Goal: Information Seeking & Learning: Learn about a topic

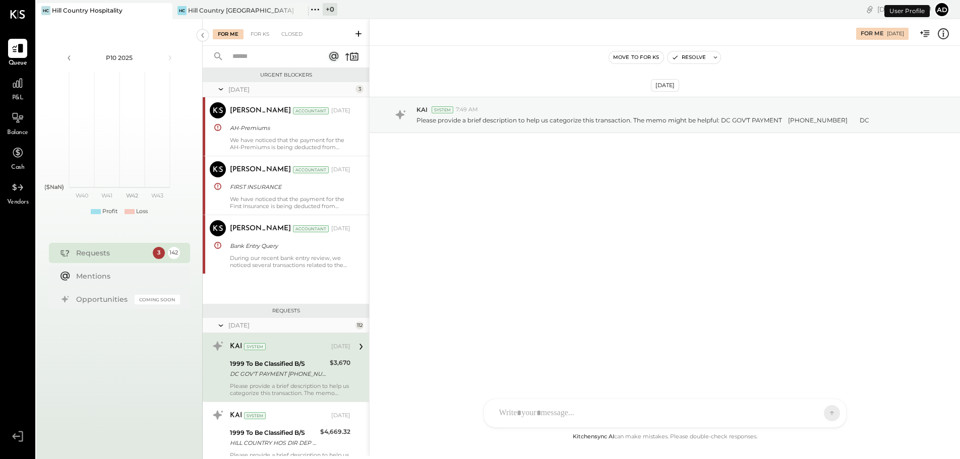
scroll to position [104, 0]
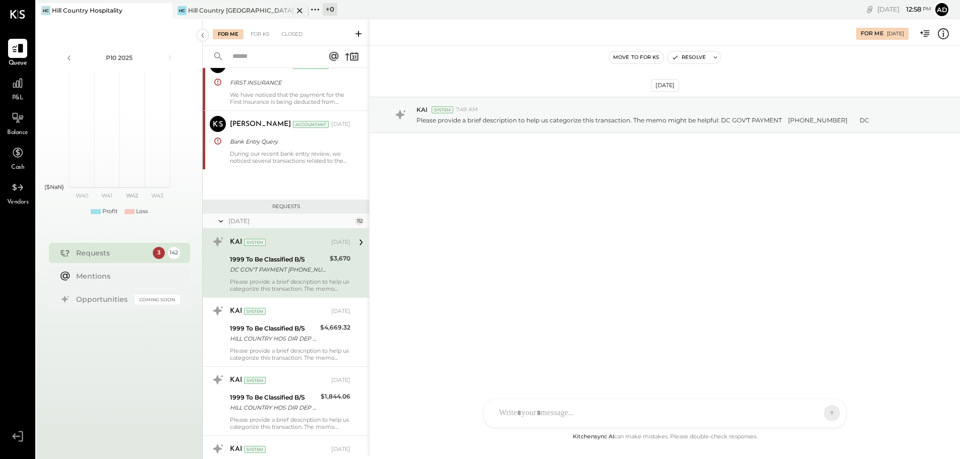
click at [205, 15] on div "Hill Country [GEOGRAPHIC_DATA]" at bounding box center [240, 10] width 105 height 9
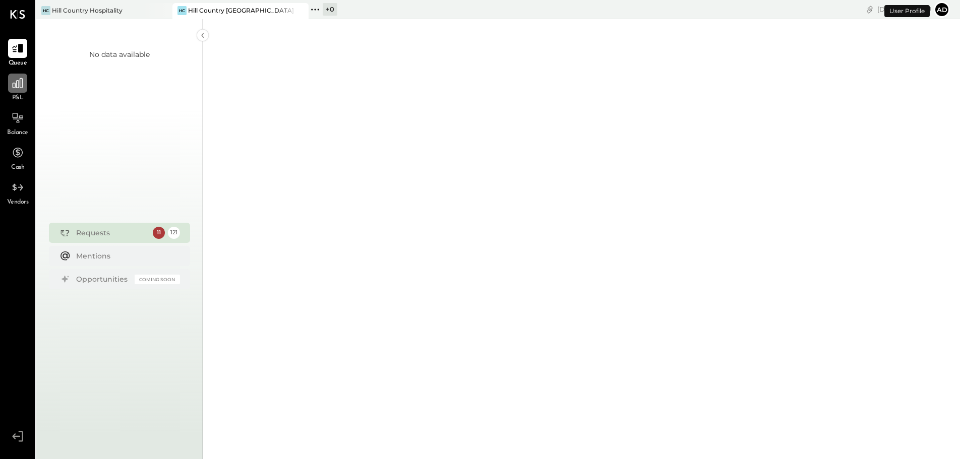
click at [24, 91] on div at bounding box center [17, 83] width 19 height 19
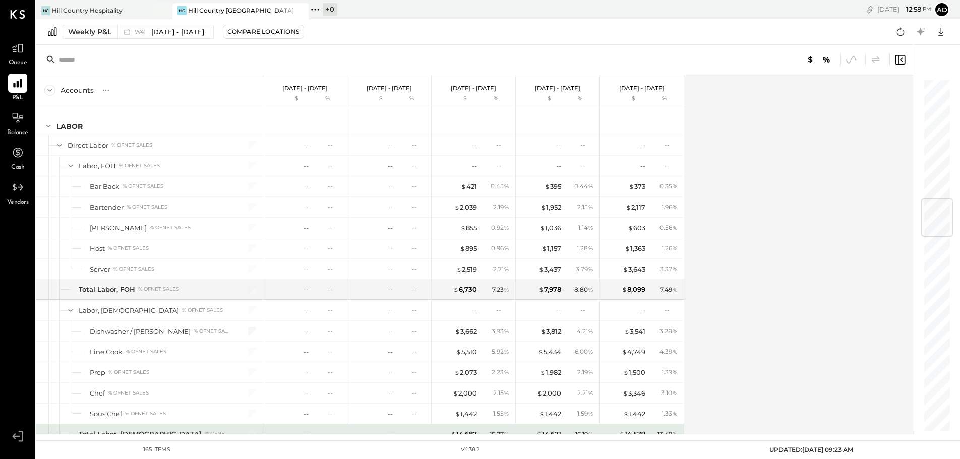
scroll to position [1008, 0]
